Goal: Find specific page/section

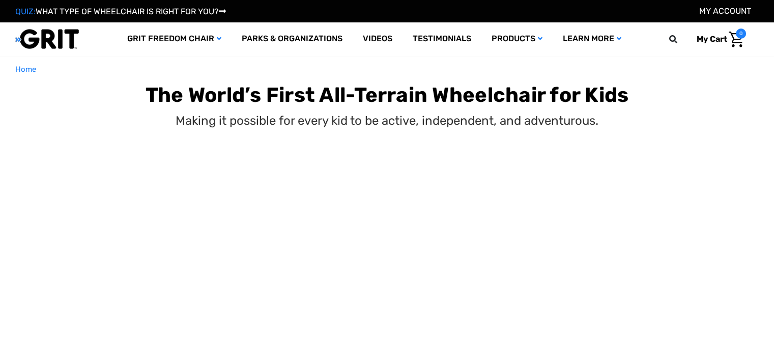
select select "US"
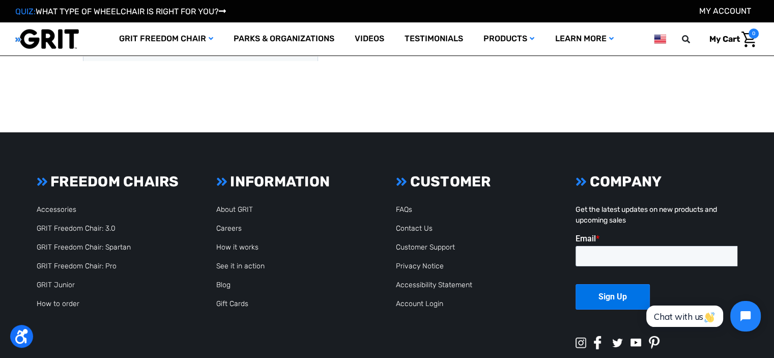
scroll to position [3247, 0]
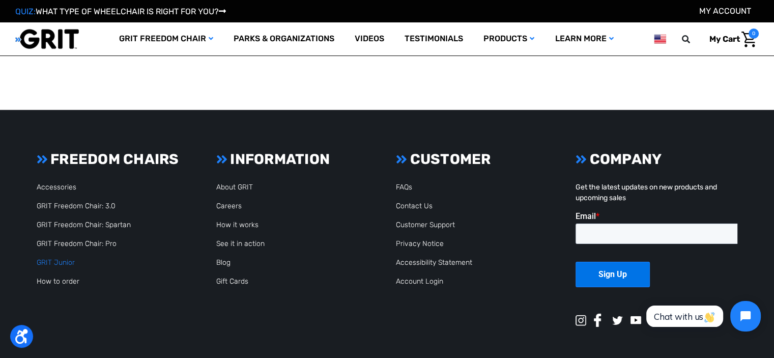
click at [65, 258] on link "GRIT Junior" at bounding box center [56, 262] width 38 height 9
